Goal: Use online tool/utility: Utilize a website feature to perform a specific function

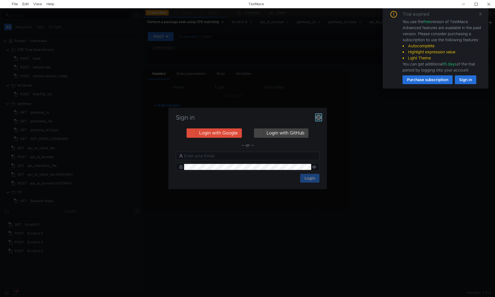
click at [319, 118] on icon "button" at bounding box center [318, 117] width 5 height 5
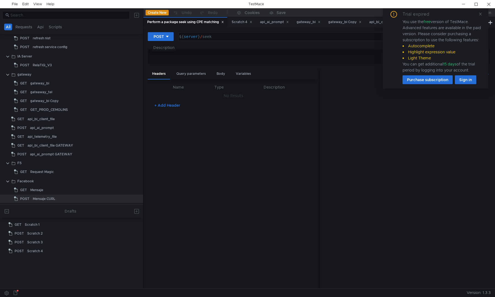
scroll to position [29, 0]
click at [33, 84] on div "gateway_bi" at bounding box center [39, 83] width 19 height 8
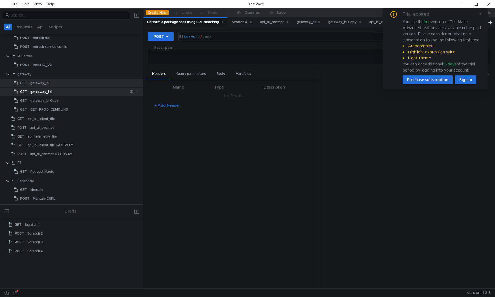
click at [37, 91] on div "gateaway_tel" at bounding box center [41, 92] width 22 height 8
click at [35, 84] on div "gateway_bi" at bounding box center [39, 83] width 19 height 8
click at [25, 76] on div "gateway" at bounding box center [24, 74] width 14 height 8
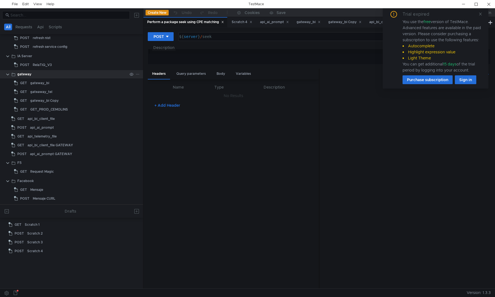
click at [25, 76] on div "gateway" at bounding box center [24, 74] width 14 height 8
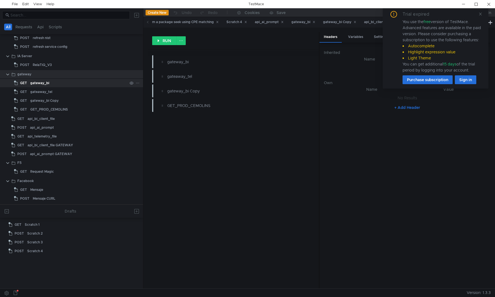
click at [42, 84] on div "gateway_bi" at bounding box center [39, 83] width 19 height 8
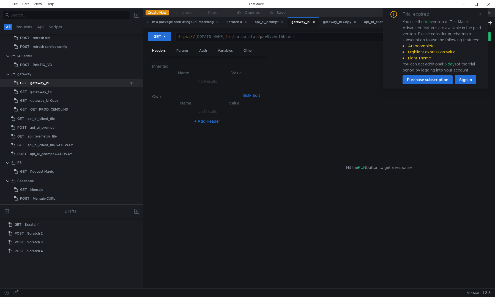
click at [42, 84] on div "gateway_bi" at bounding box center [39, 83] width 19 height 8
click at [23, 73] on div "gateway" at bounding box center [24, 74] width 14 height 8
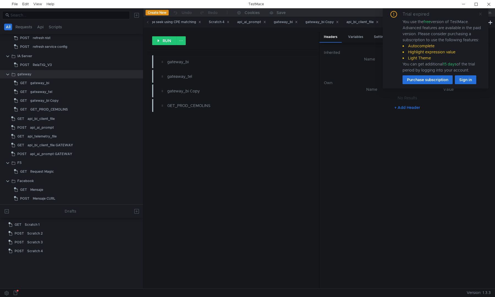
click at [480, 14] on icon at bounding box center [480, 14] width 4 height 4
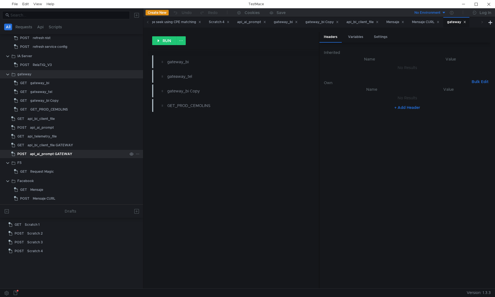
click at [38, 153] on div "api_ai_prompt GATEWAY" at bounding box center [51, 154] width 42 height 8
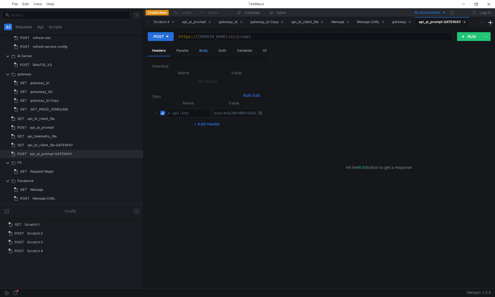
click at [199, 47] on div "Body" at bounding box center [203, 51] width 17 height 10
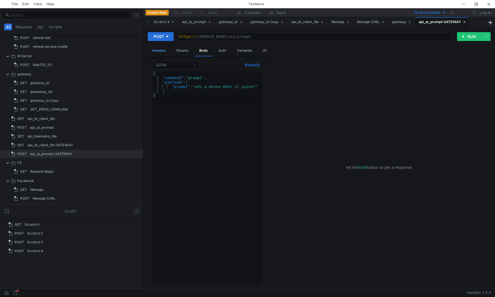
click at [163, 50] on div "Headers" at bounding box center [159, 51] width 22 height 10
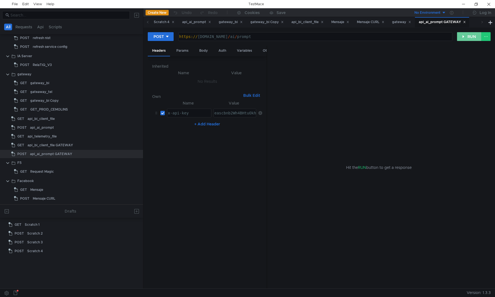
click at [462, 39] on button "RUN" at bounding box center [469, 36] width 24 height 9
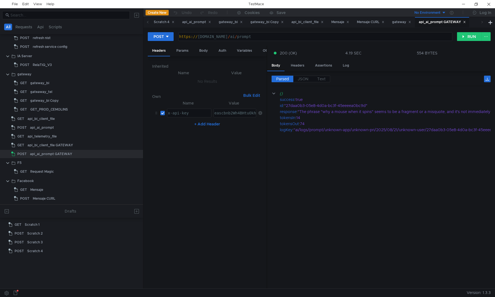
type textarea "eascbnb2Wh4BHtuOkhqPP9Wfx5hikh6j6v09p5CU"
click at [232, 115] on div "eascbnb2Wh4BHtuOkhqPP9Wfx5hikh6j6v09p5CU" at bounding box center [260, 117] width 95 height 13
click at [201, 123] on button "+ Add Header" at bounding box center [207, 124] width 30 height 7
click at [176, 128] on div at bounding box center [189, 130] width 44 height 13
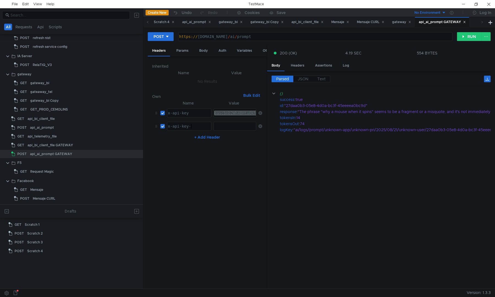
scroll to position [0, 2]
type textarea "x-api-key-2"
click at [235, 125] on div at bounding box center [234, 130] width 43 height 13
click at [233, 131] on td "ההההההההההההההההההההההההההההההההההההההההההההההההההההההההההההההההההההההההההההההה…" at bounding box center [233, 126] width 45 height 13
click at [233, 127] on div at bounding box center [234, 130] width 43 height 13
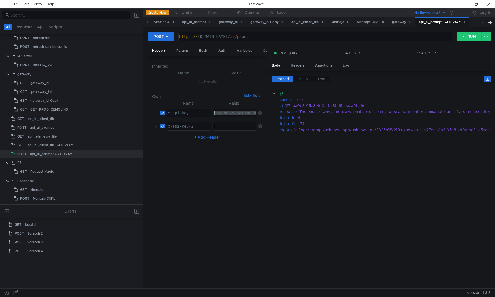
click at [233, 127] on div at bounding box center [234, 130] width 43 height 13
paste textarea "Mp2N7XZOs42mDXDO4sz3u2YwV2Fsx0VY83OqVJ2Z"
type textarea "Mp2N7XZOs42mDXDO4sz3u2YwV2Fsx0VY83OqVJ2Z"
click at [196, 116] on div "x-api-key" at bounding box center [189, 117] width 44 height 13
click at [199, 114] on div "x-api-key" at bounding box center [189, 117] width 44 height 13
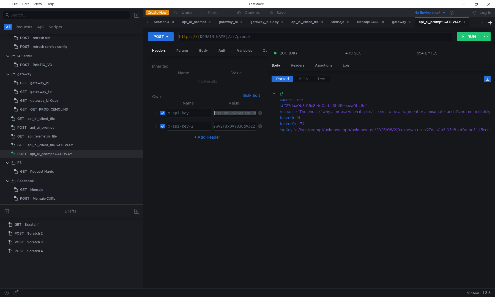
click at [200, 114] on div "x-api-key" at bounding box center [189, 117] width 44 height 13
click at [204, 114] on div "x-api-key" at bounding box center [189, 113] width 44 height 8
click at [204, 114] on div "x-api-key" at bounding box center [189, 117] width 44 height 13
type textarea "x-api-key-3"
click at [200, 125] on div "x-api-key-2" at bounding box center [189, 130] width 44 height 13
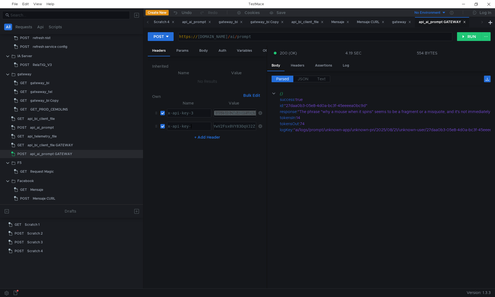
type textarea "x-api-key"
click at [236, 125] on div "Mp2N7XZOs42mDXDO4sz3u2YwV2Fsx0VY83OqVJ2Z" at bounding box center [208, 130] width 95 height 13
click at [226, 130] on div "Mp2N7XZOs42mDXDO4sz3u2YwV2Fsx0VY83OqVJ2Z" at bounding box center [208, 130] width 95 height 13
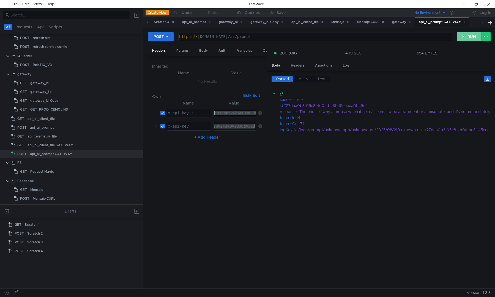
click at [465, 38] on button "RUN" at bounding box center [469, 36] width 24 height 9
click at [231, 125] on div "Mp2N7XZOs42mDXDO4sz3u2YwV2Fsx0VY83OqVJ2Z" at bounding box center [235, 126] width 42 height 8
drag, startPoint x: 235, startPoint y: 127, endPoint x: 190, endPoint y: 118, distance: 46.3
click at [190, 118] on tbody "x-api-key-3 x-api-key-3 ההההההההההההההההההההההההההההההההההההההההההההההההההההההה…" at bounding box center [207, 119] width 110 height 26
click at [231, 115] on div "eascbnb2Wh4BHtuOkhqPP9Wfx5hikh6j6v09p5CU" at bounding box center [235, 113] width 42 height 8
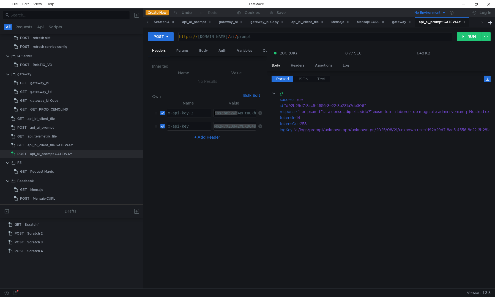
drag, startPoint x: 236, startPoint y: 114, endPoint x: 170, endPoint y: 112, distance: 66.3
click at [170, 112] on tr "x-api-key-3 x-api-key-3 ההההההההההההההההההההההההההההההההההההההההההההההההההההההה…" at bounding box center [207, 112] width 110 height 13
click at [227, 128] on div "Mp2N7XZOs42mDXDO4sz3u2YwV2Fsx0VY83OqVJ2Z" at bounding box center [235, 126] width 42 height 8
click at [227, 128] on div "Mp2N7XZOs42mDXDO4sz3u2YwV2Fsx0VY83OqVJ2Z" at bounding box center [260, 130] width 95 height 13
click at [227, 128] on div "Mp2N7XZOs42mDXDO4sz3u2YwV2Fsx0VY83OqVJ2Z" at bounding box center [235, 126] width 42 height 8
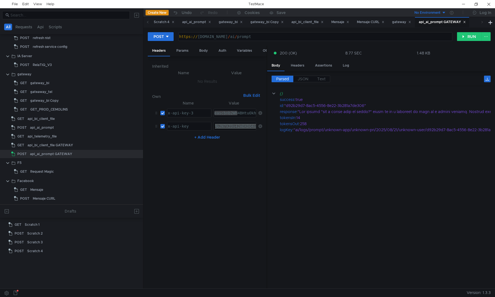
click at [227, 128] on div "Mp2N7XZOs42mDXDO4sz3u2YwV2Fsx0VY83OqVJ2Z" at bounding box center [260, 130] width 95 height 13
click at [462, 37] on button "RUN" at bounding box center [469, 36] width 24 height 9
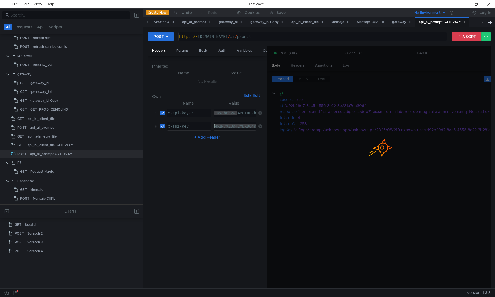
scroll to position [0, 1]
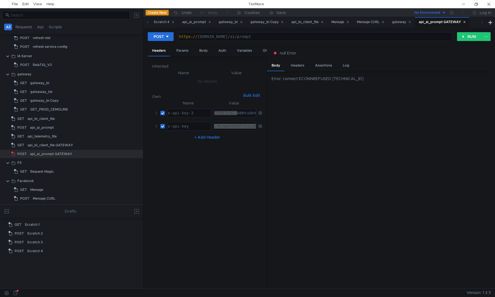
type textarea "[URL][DOMAIN_NAME]"
click at [321, 35] on div "https:// gateway.proditysoftware.com / ai / prompt" at bounding box center [314, 40] width 273 height 13
click at [325, 35] on div "https:// gateway.proditysoftware.com / ai / prompt" at bounding box center [314, 36] width 273 height 8
drag, startPoint x: 329, startPoint y: 37, endPoint x: 170, endPoint y: 32, distance: 158.5
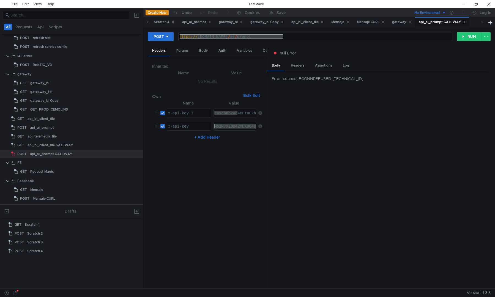
click at [170, 32] on div "POST https://gateway.proditysoftware.com/ai/prompt https:// gateway.proditysoft…" at bounding box center [318, 157] width 351 height 261
click at [469, 36] on button "RUN" at bounding box center [469, 36] width 24 height 9
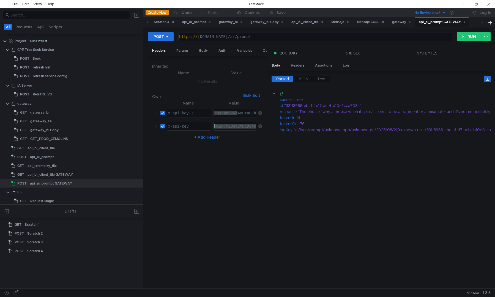
scroll to position [0, 1]
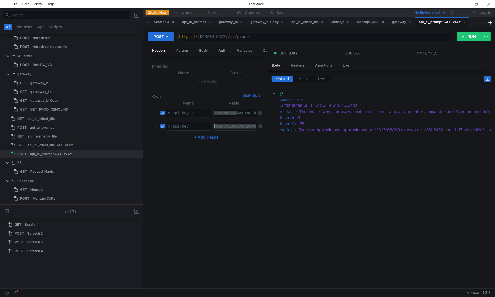
scroll to position [0, 1]
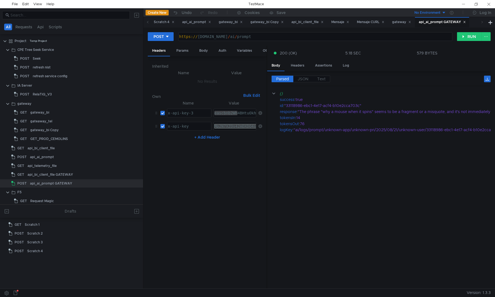
scroll to position [0, 1]
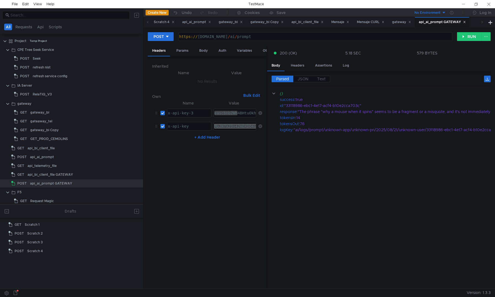
scroll to position [0, 1]
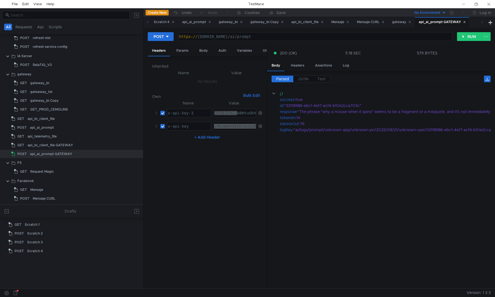
scroll to position [0, 1]
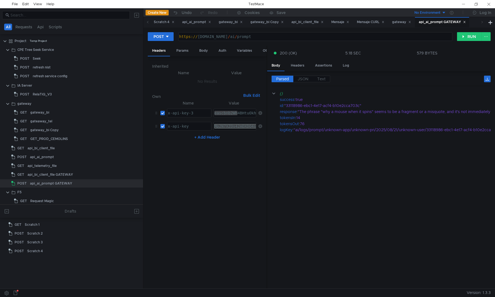
scroll to position [0, 1]
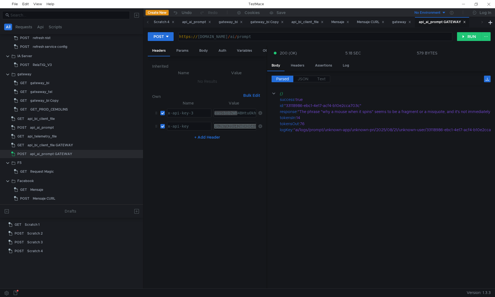
scroll to position [0, 1]
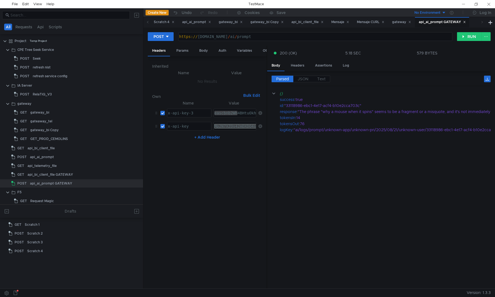
scroll to position [0, 1]
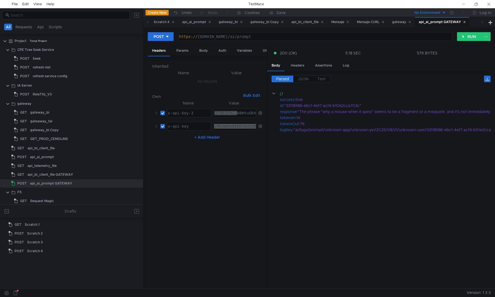
scroll to position [0, 1]
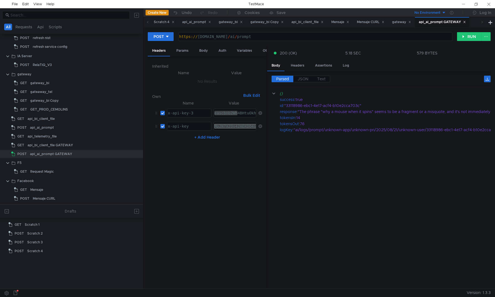
scroll to position [0, 1]
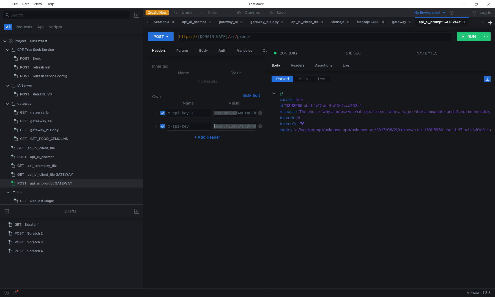
scroll to position [0, 1]
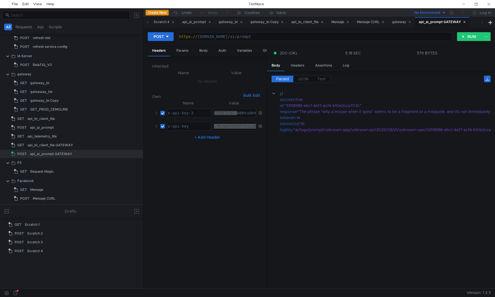
scroll to position [0, 1]
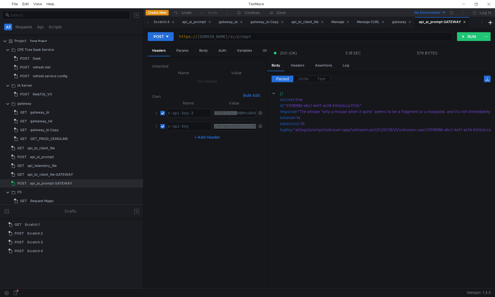
scroll to position [0, 1]
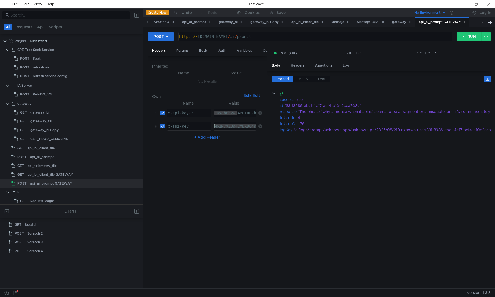
scroll to position [0, 1]
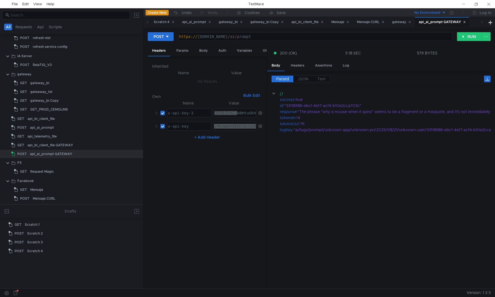
scroll to position [0, 1]
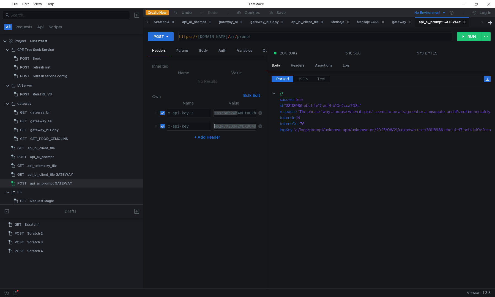
scroll to position [0, 1]
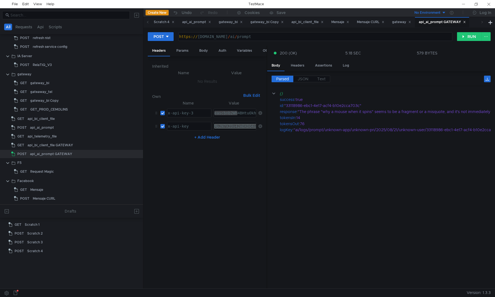
scroll to position [0, 1]
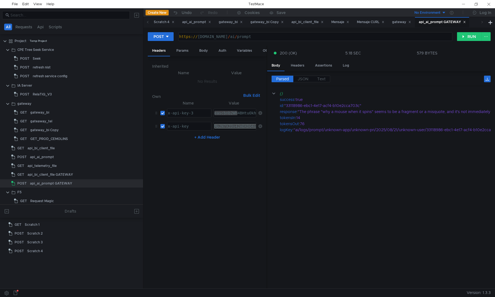
scroll to position [0, 1]
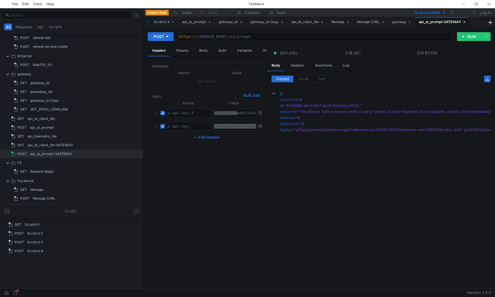
scroll to position [0, 1]
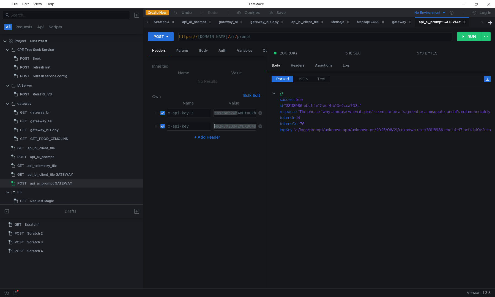
scroll to position [0, 1]
